Goal: Use online tool/utility: Use online tool/utility

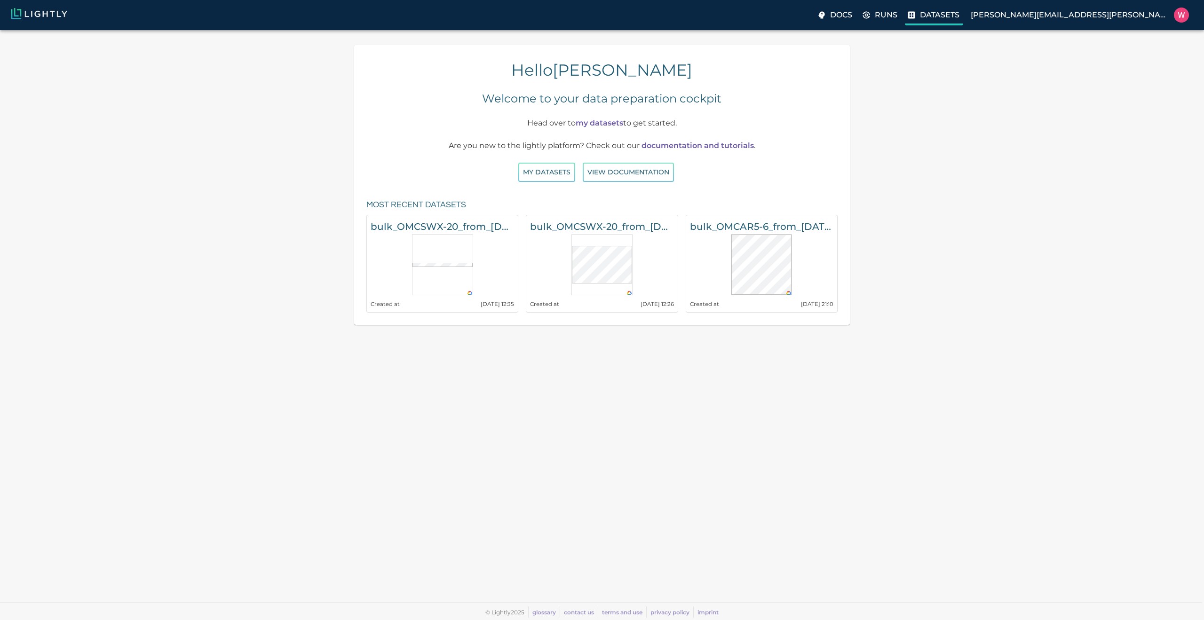
click at [959, 19] on p "Datasets" at bounding box center [939, 14] width 39 height 11
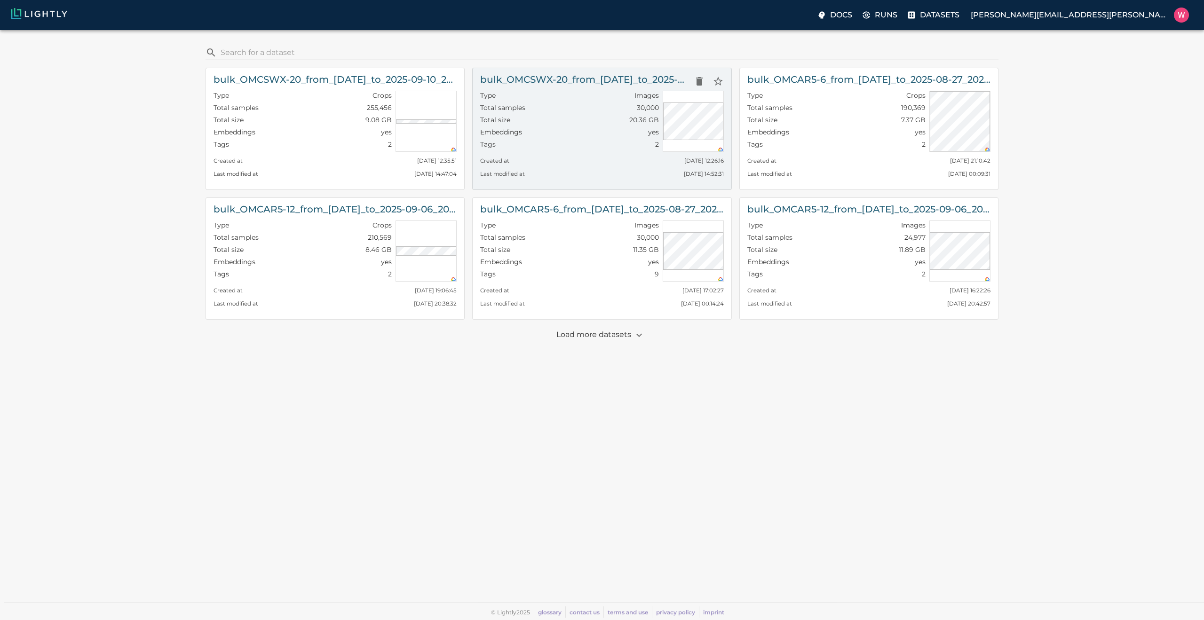
click at [599, 119] on div "Total size 20.36 GB" at bounding box center [569, 121] width 178 height 12
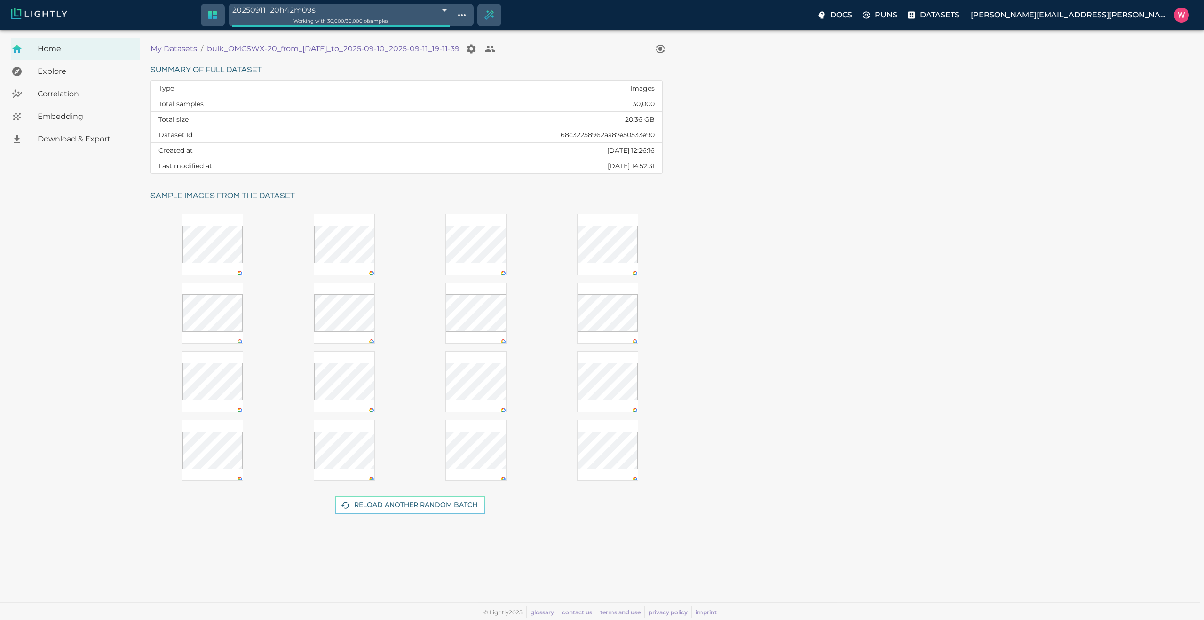
click at [123, 118] on span "Embedding" at bounding box center [85, 116] width 95 height 11
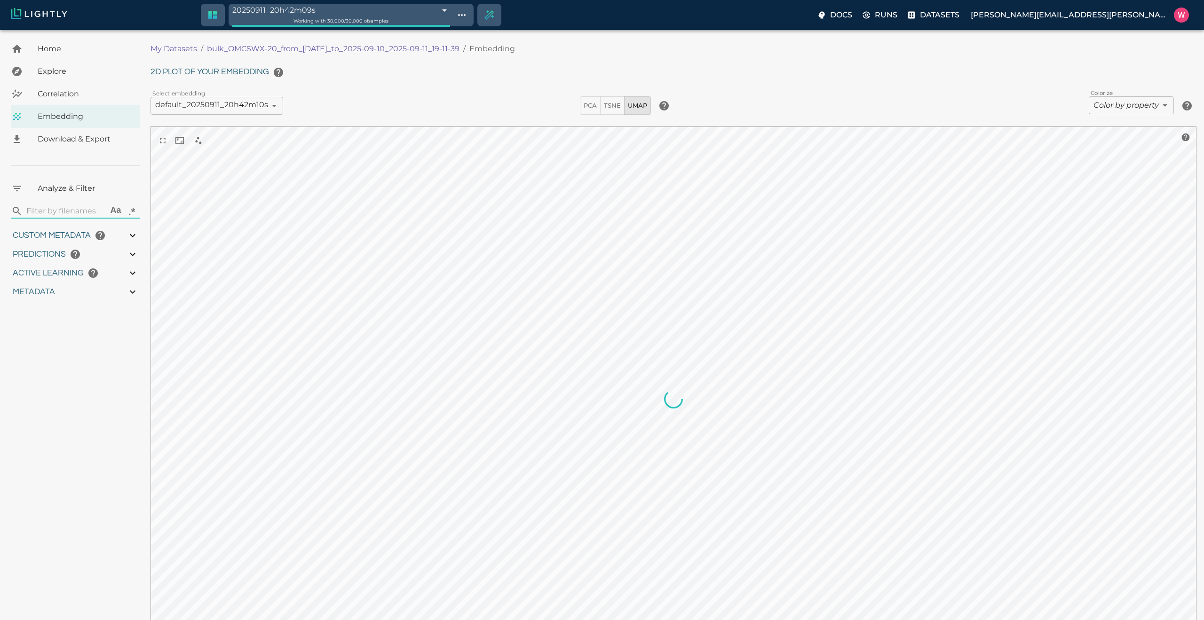
type input "1757341158.80151"
type input "1757529069.54351"
type input "0.999"
type input "0.998"
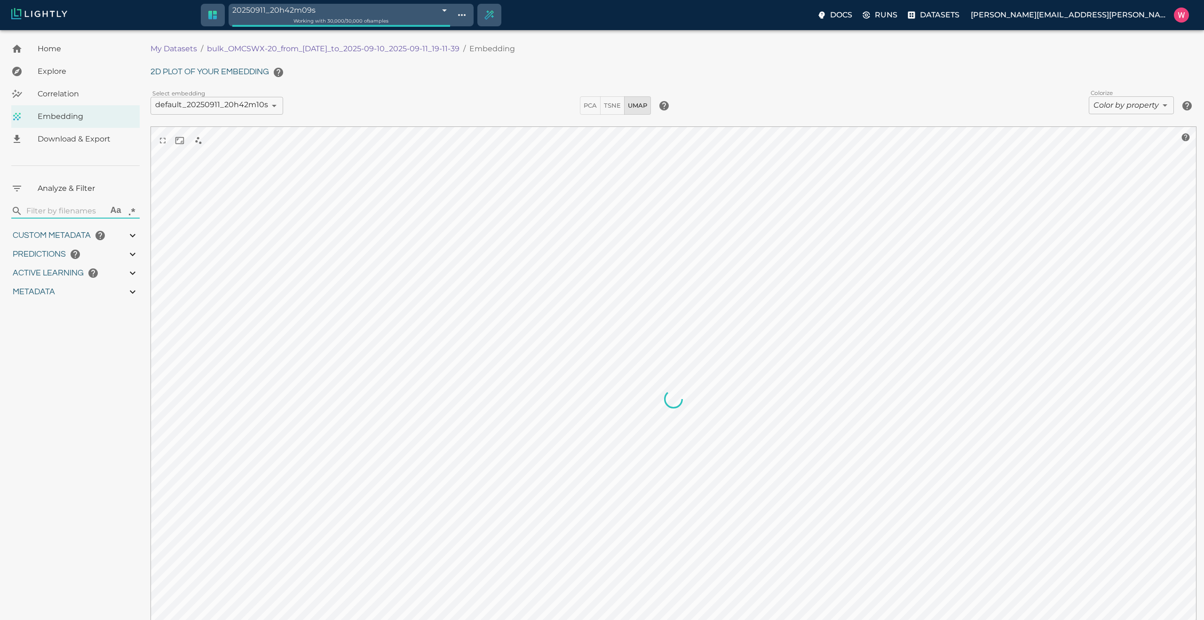
type input "0.998"
type input "36.315244969368"
type input "0.876017928123474"
type input "32.7470179281235"
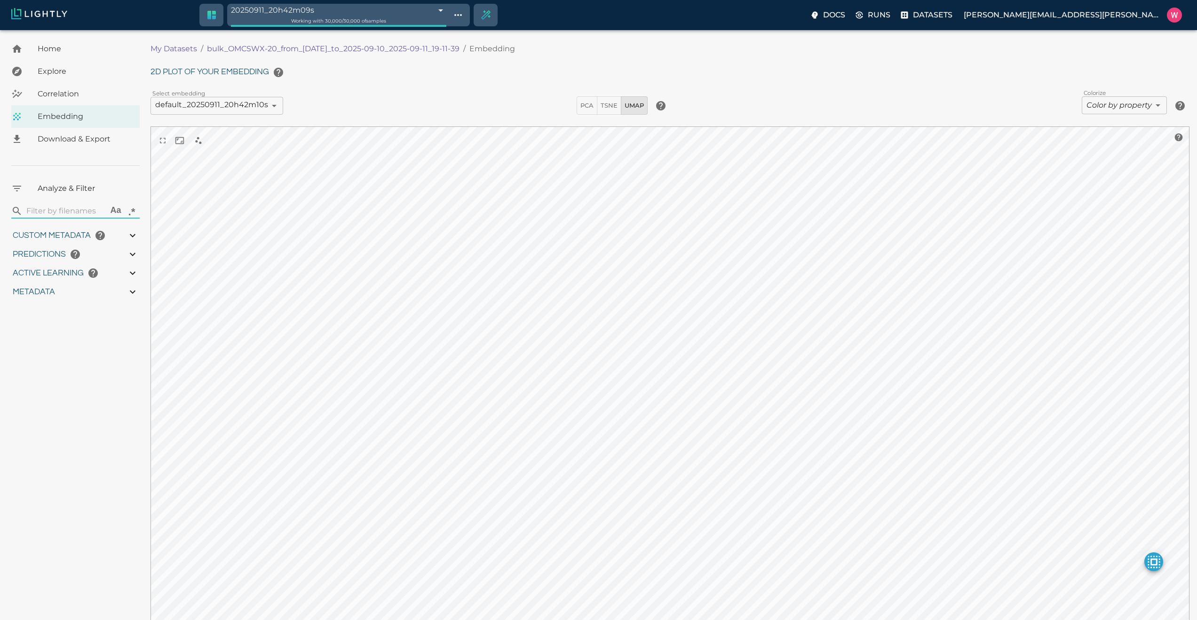
type input "1757341158.80151"
type input "1757529069.54351"
type input "0.999"
type input "0.998"
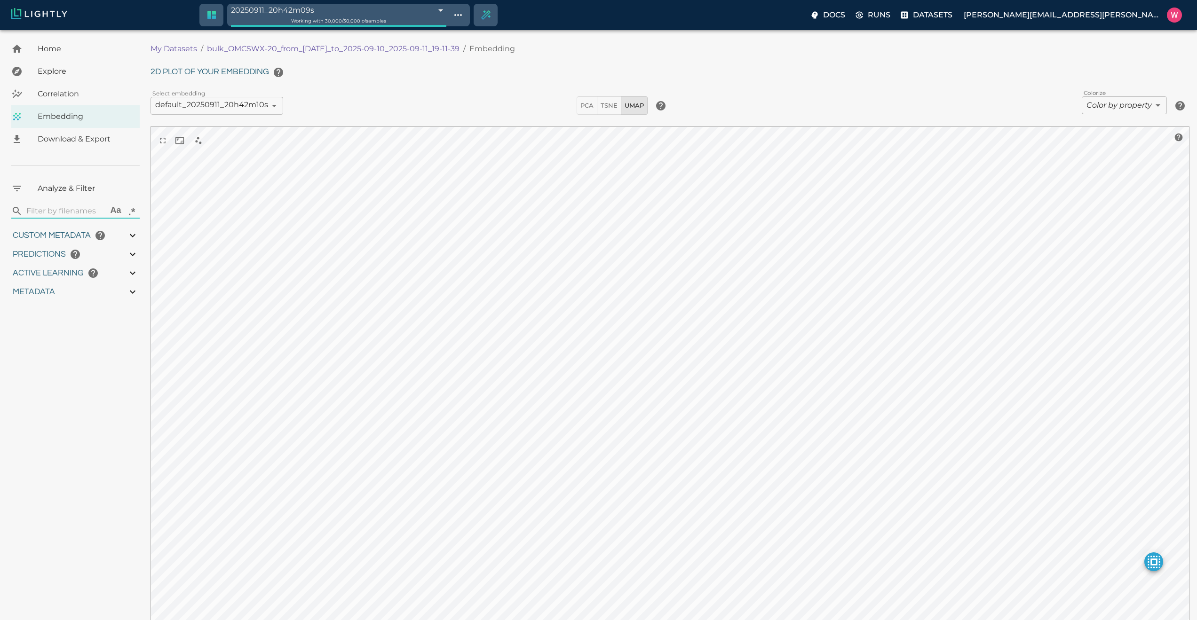
type input "0.998"
type input "36.315244969368"
type input "0.876017928123474"
type input "32.7470179281235"
type input "9007199254740991"
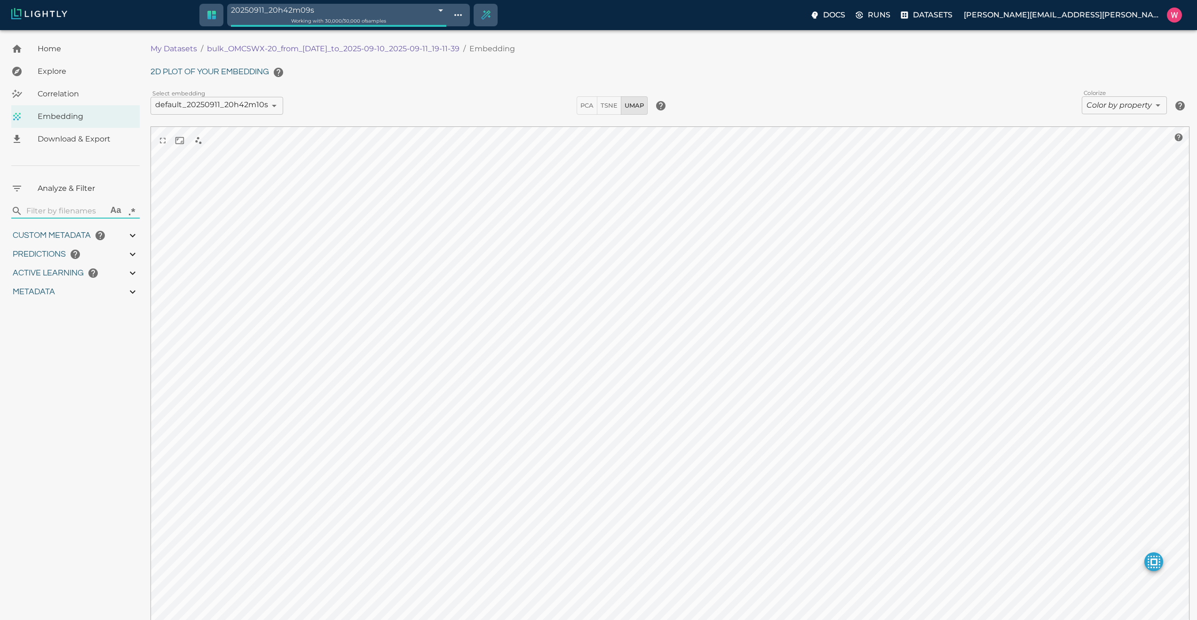
type input "9007199254740991"
type input "1757341158.80151"
type input "1757529069.54351"
type input "0.999"
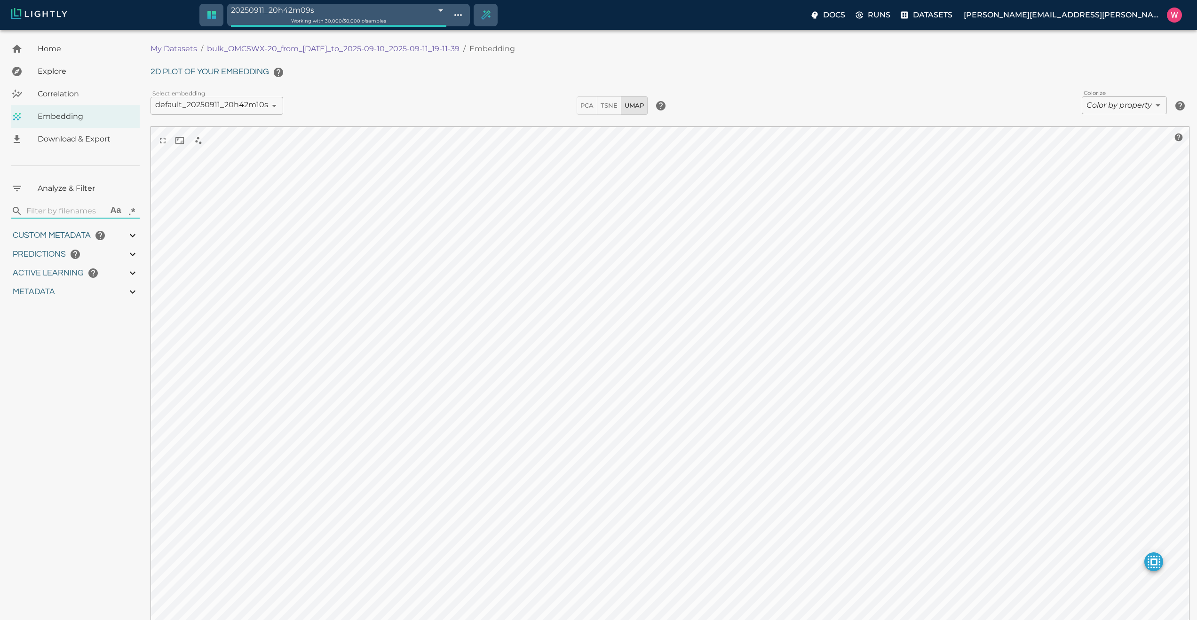
type input "0.998"
type input "36.315244969368"
type input "0.876017928123474"
type input "32.7470179281235"
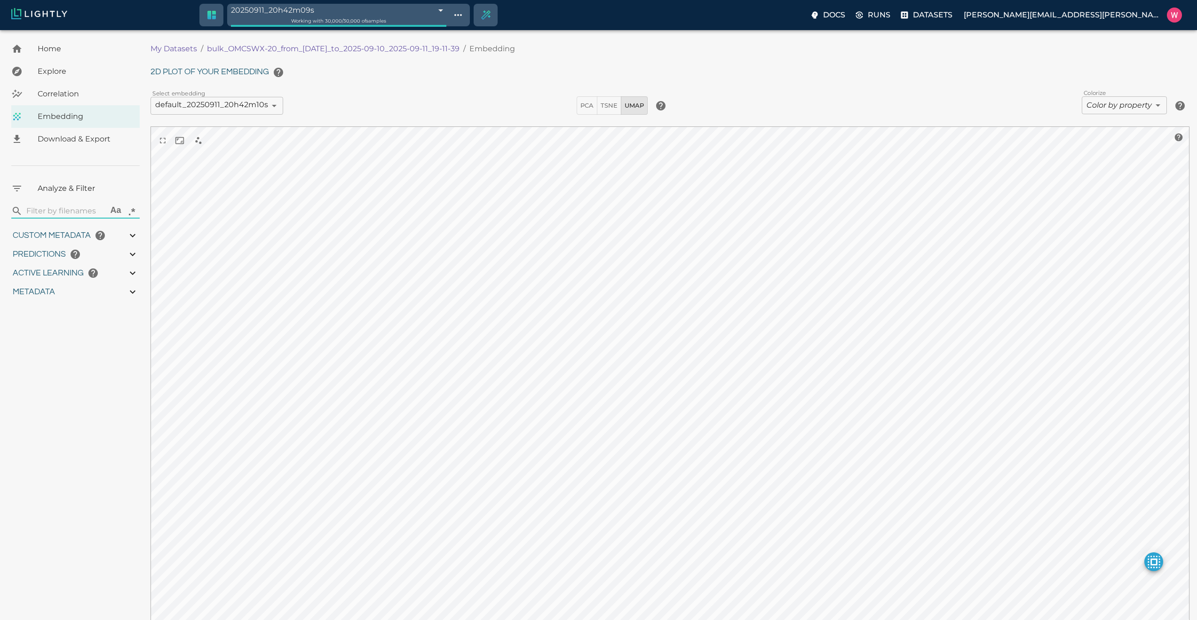
type input "9007199254740991"
type input "1757341158.80151"
type input "1757529069.54351"
type input "0.999"
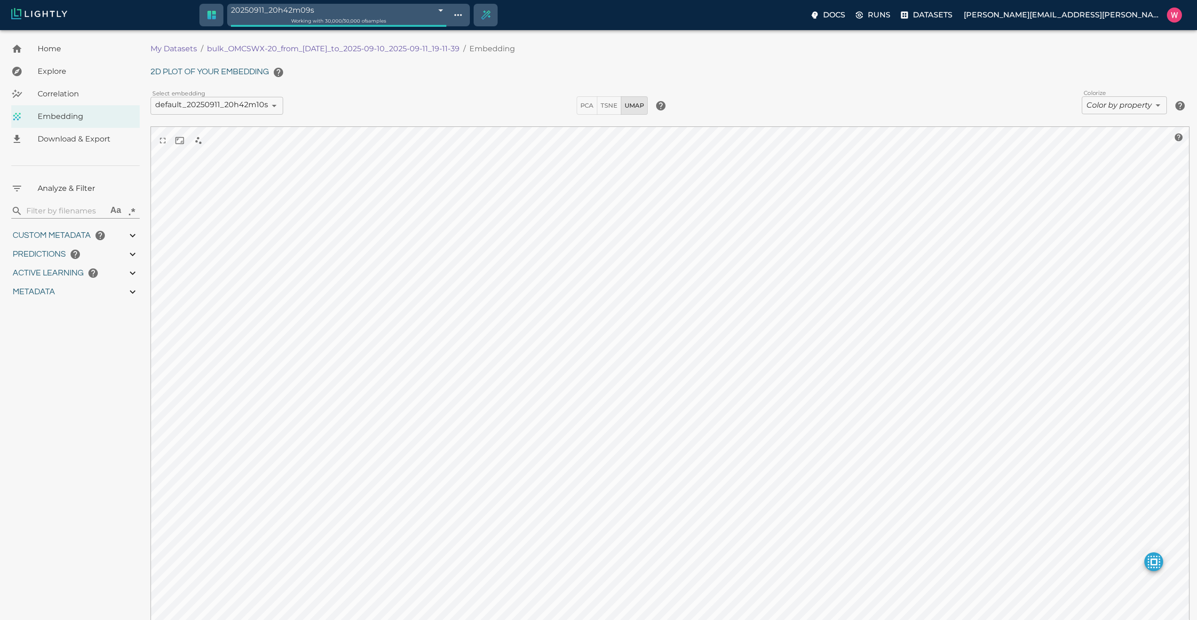
type input "0.999"
type input "0.998"
type input "36.315244969368"
type input "0.876017928123474"
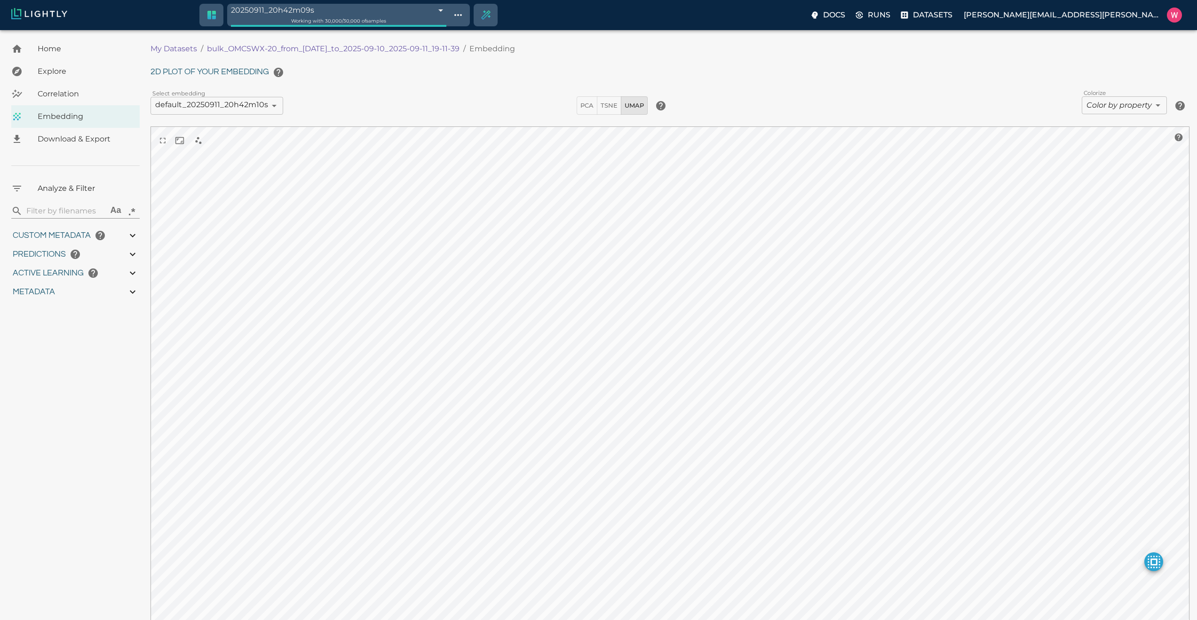
type input "32.7470179281235"
type input "1757341158.80151"
type input "1757529069.54351"
type input "0.999"
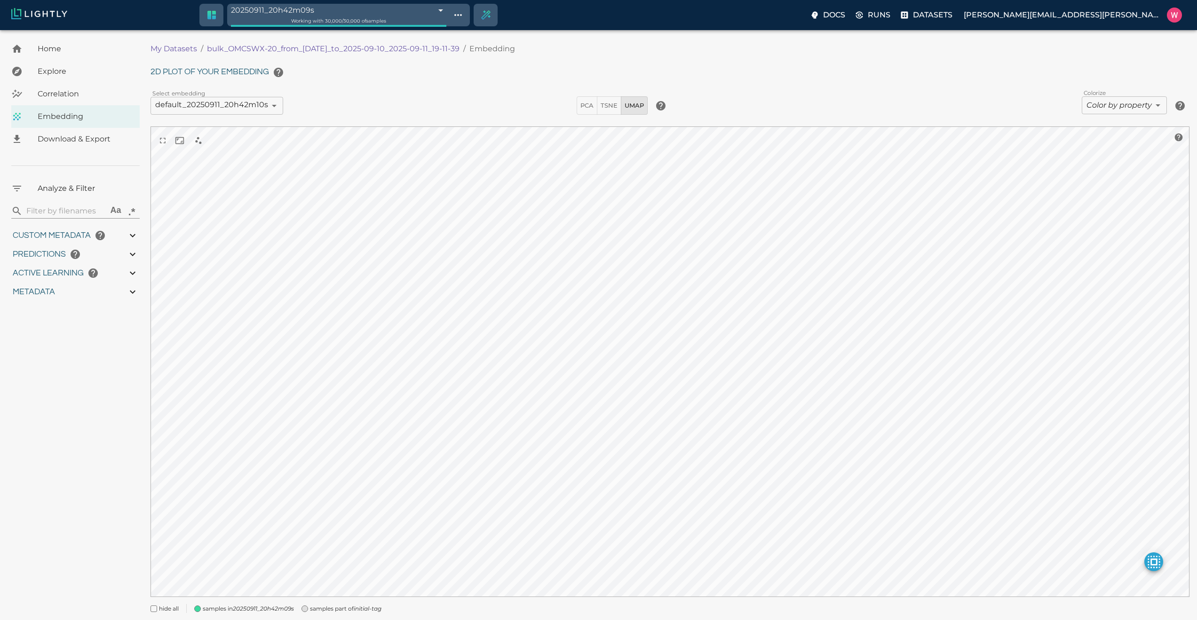
type input "0.998"
type input "36.315244969368"
type input "0.876017928123474"
type input "32.7470179281235"
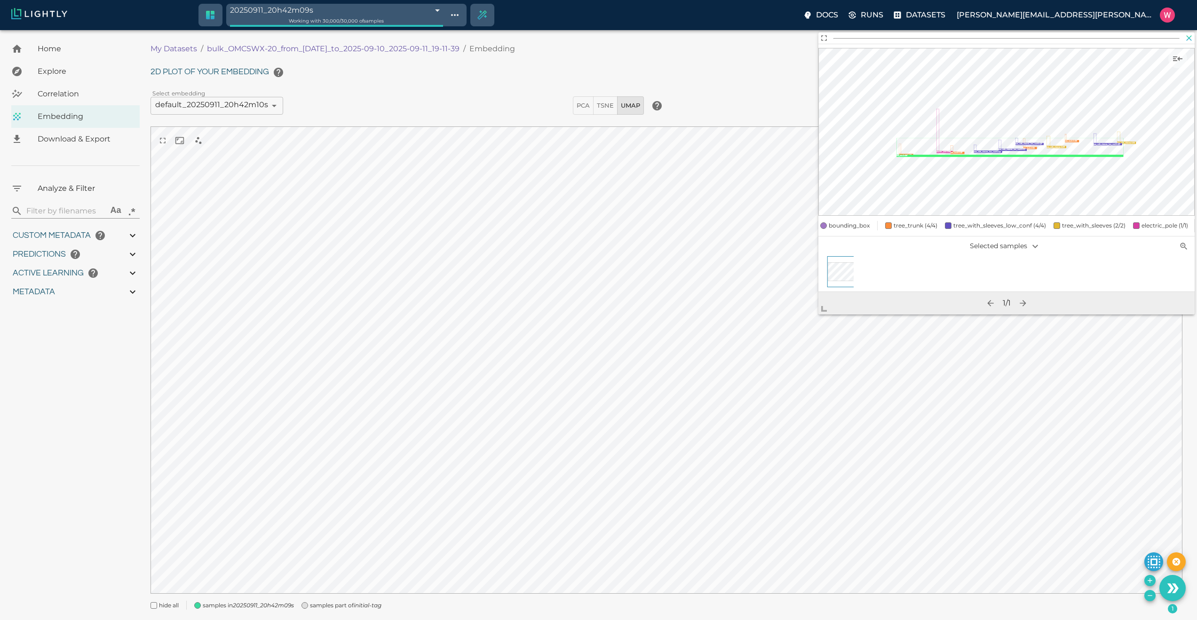
click at [1189, 34] on icon "button" at bounding box center [1188, 37] width 9 height 9
click at [1191, 37] on icon "button" at bounding box center [1188, 37] width 9 height 9
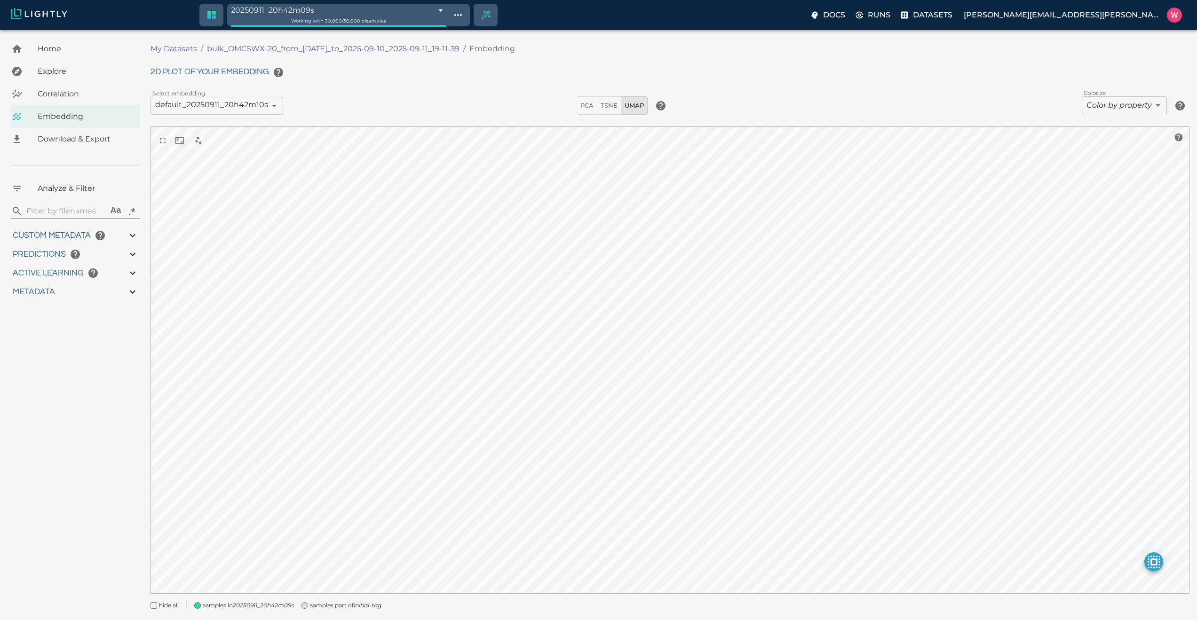
click at [1112, 105] on body "20250911_20h42m09s 68c33421de19f9d88f81dee7 Working with 30,000 / 30,000 of sam…" at bounding box center [598, 337] width 1197 height 614
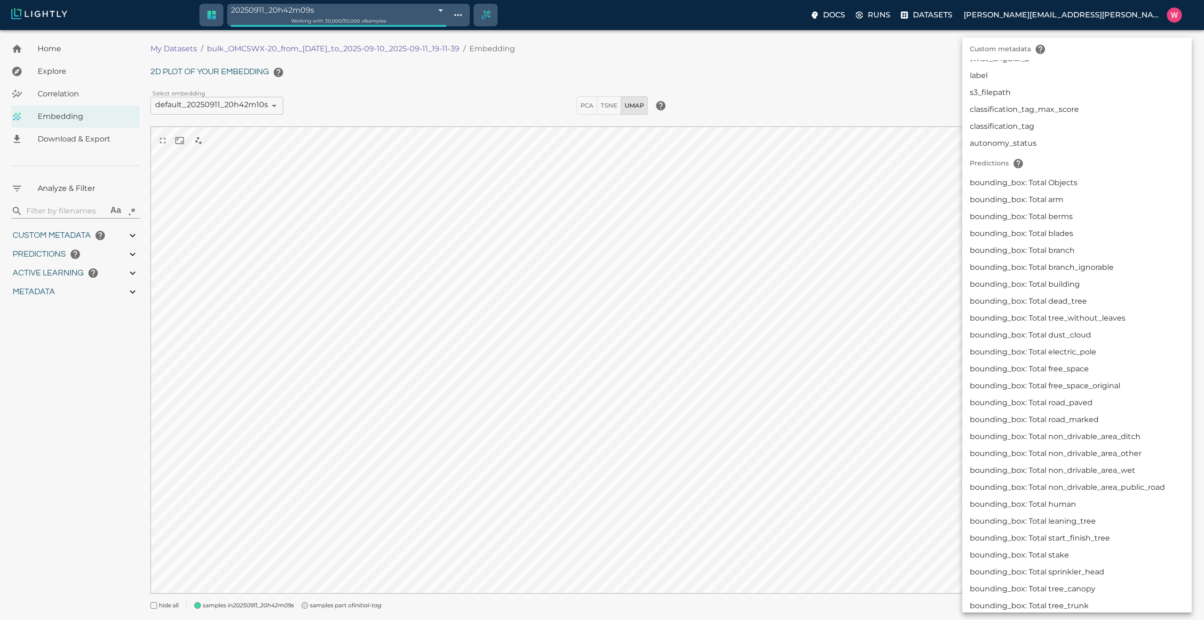
scroll to position [301, 0]
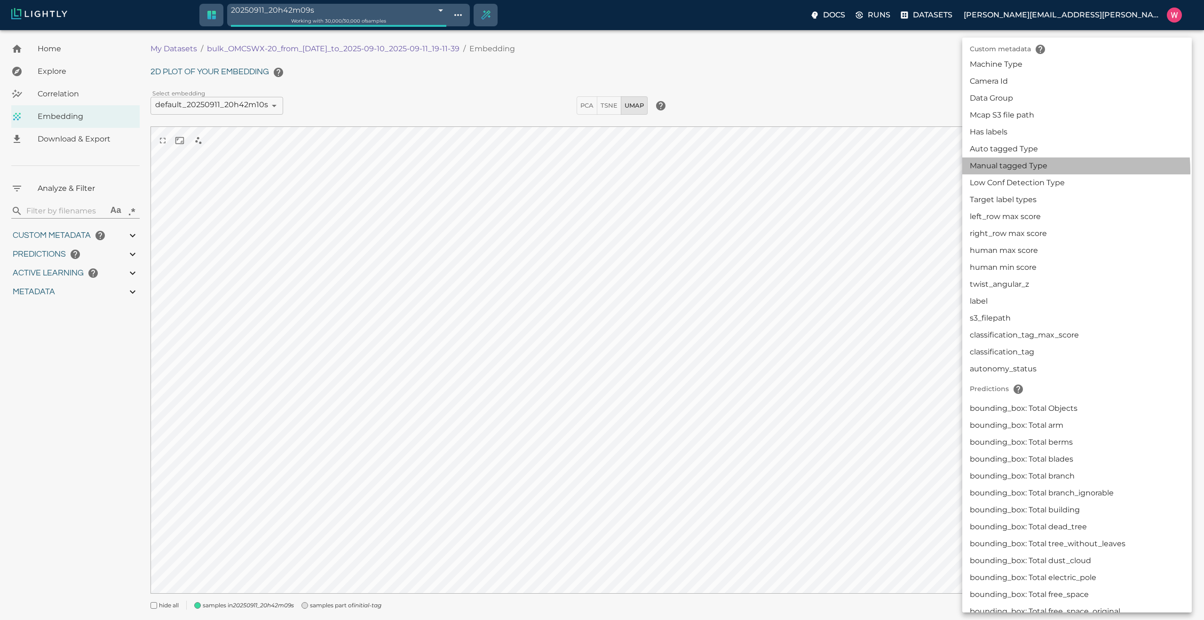
click at [1024, 172] on li "Manual tagged Type" at bounding box center [1076, 166] width 229 height 17
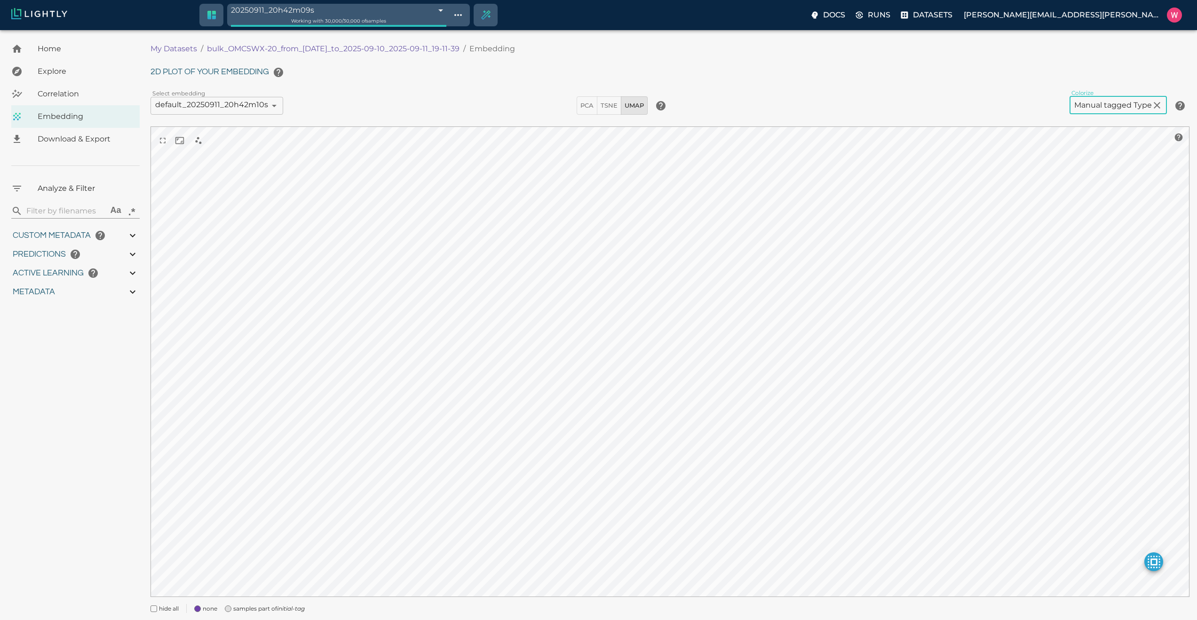
click at [1121, 110] on body "20250911_20h42m09s 68c33421de19f9d88f81dee7 Working with 30,000 / 30,000 of sam…" at bounding box center [598, 338] width 1197 height 617
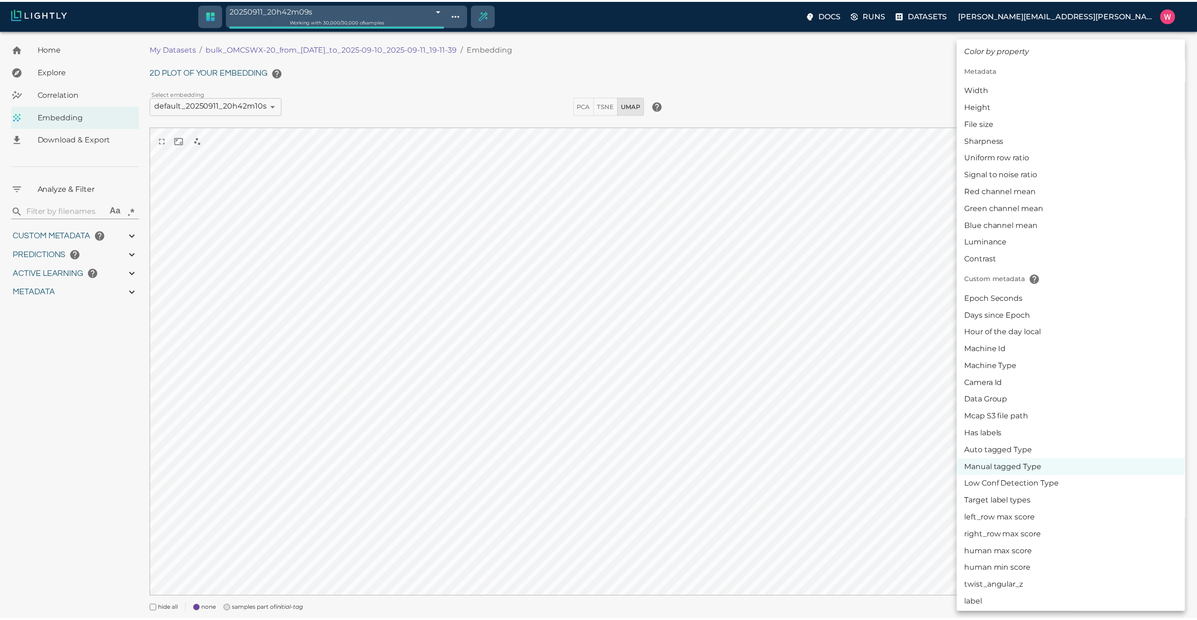
scroll to position [226, 0]
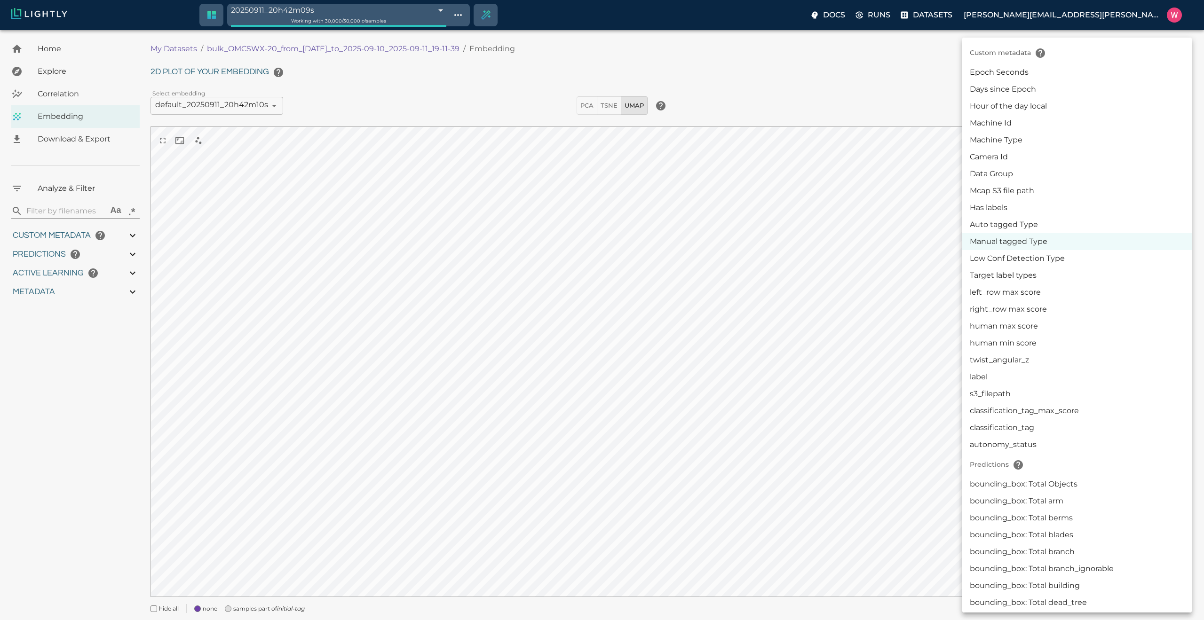
click at [1023, 229] on li "Auto tagged Type" at bounding box center [1076, 224] width 229 height 17
type input "userDefined|CATEGORICAL_STRING|Auto tagged Type"
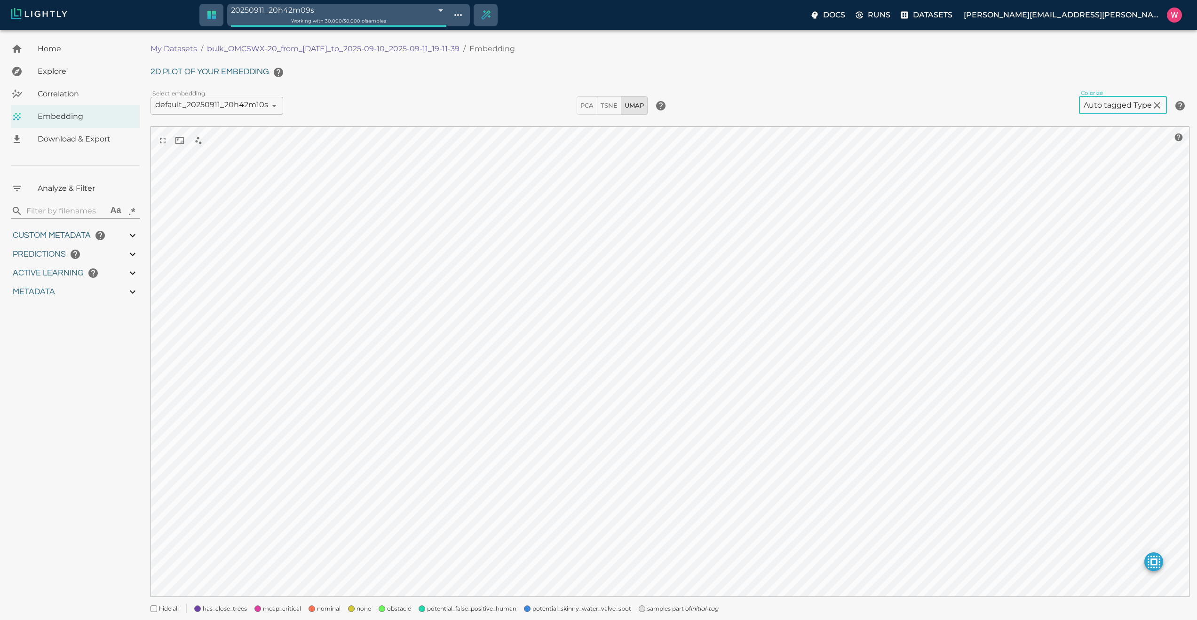
click at [356, 610] on span "none" at bounding box center [363, 608] width 15 height 9
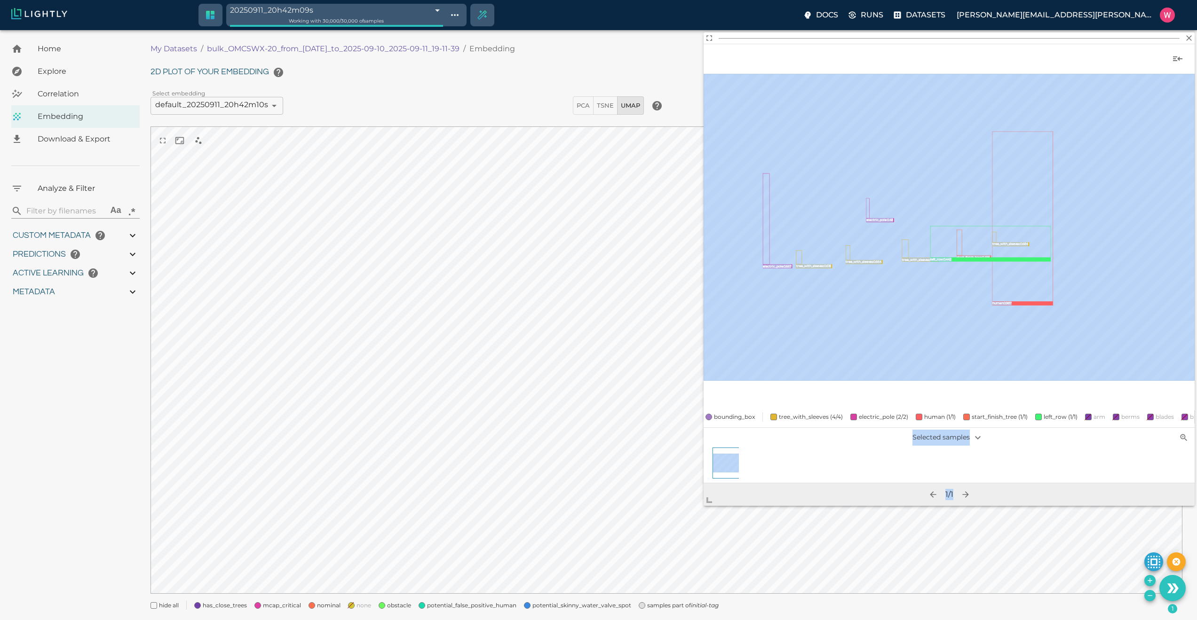
drag, startPoint x: 828, startPoint y: 308, endPoint x: 656, endPoint y: 602, distance: 340.4
click at [656, 602] on body "20250911_20h42m09s 68c33421de19f9d88f81dee7 Working with 30,000 / 30,000 of sam…" at bounding box center [598, 337] width 1197 height 614
